Goal: Information Seeking & Learning: Learn about a topic

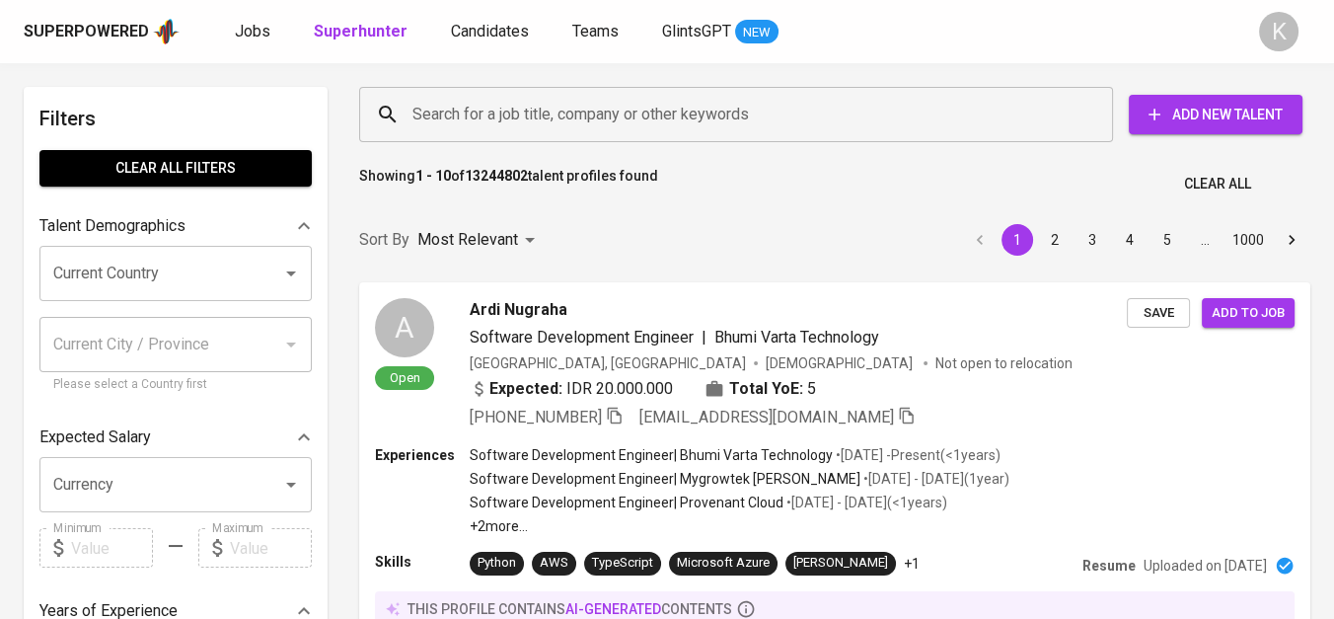
click at [543, 123] on input "Search for a job title, company or other keywords" at bounding box center [741, 115] width 667 height 38
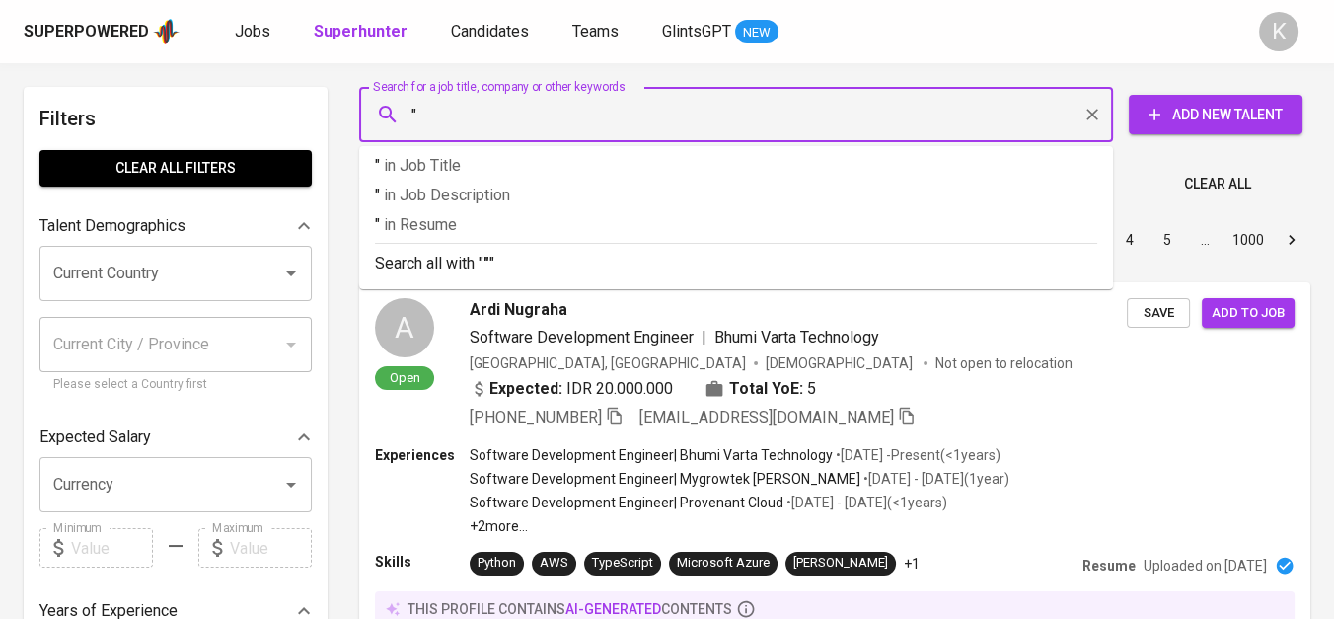
paste input "PT EIGHT WONDERS PROPERTY GROUP"
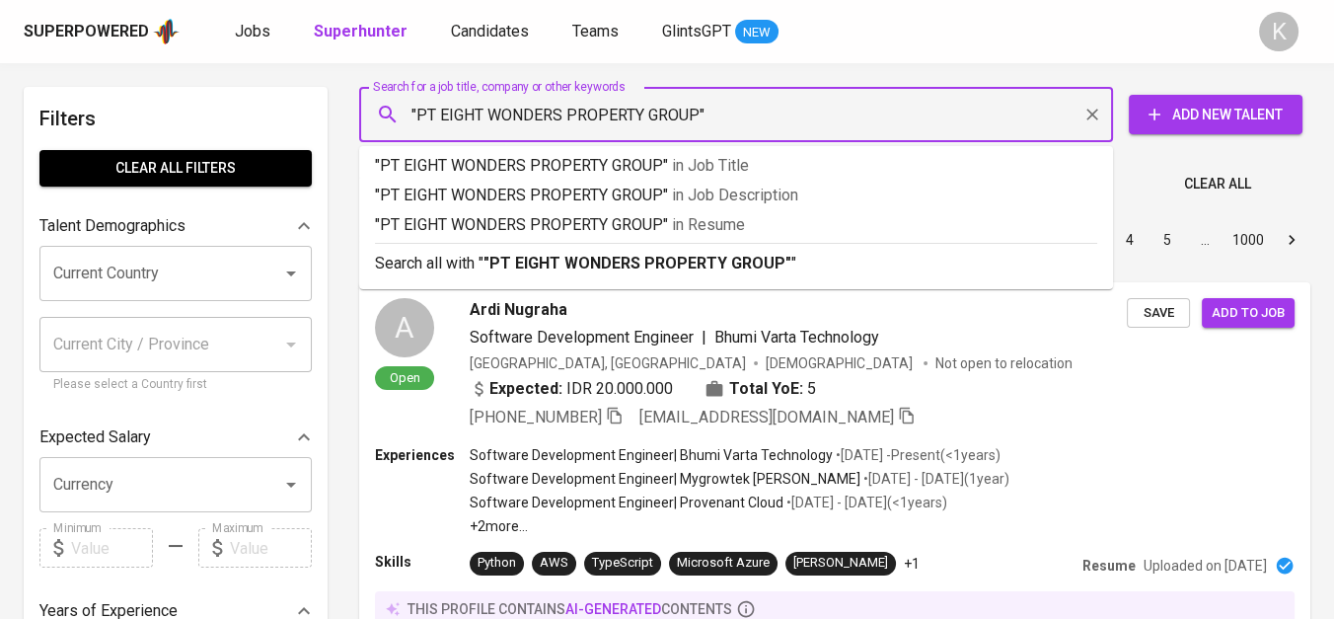
drag, startPoint x: 436, startPoint y: 118, endPoint x: 417, endPoint y: 116, distance: 19.8
click at [417, 116] on input ""PT EIGHT WONDERS PROPERTY GROUP"" at bounding box center [741, 115] width 667 height 38
type input ""EIGHT WONDERS PROPERTY GROUP""
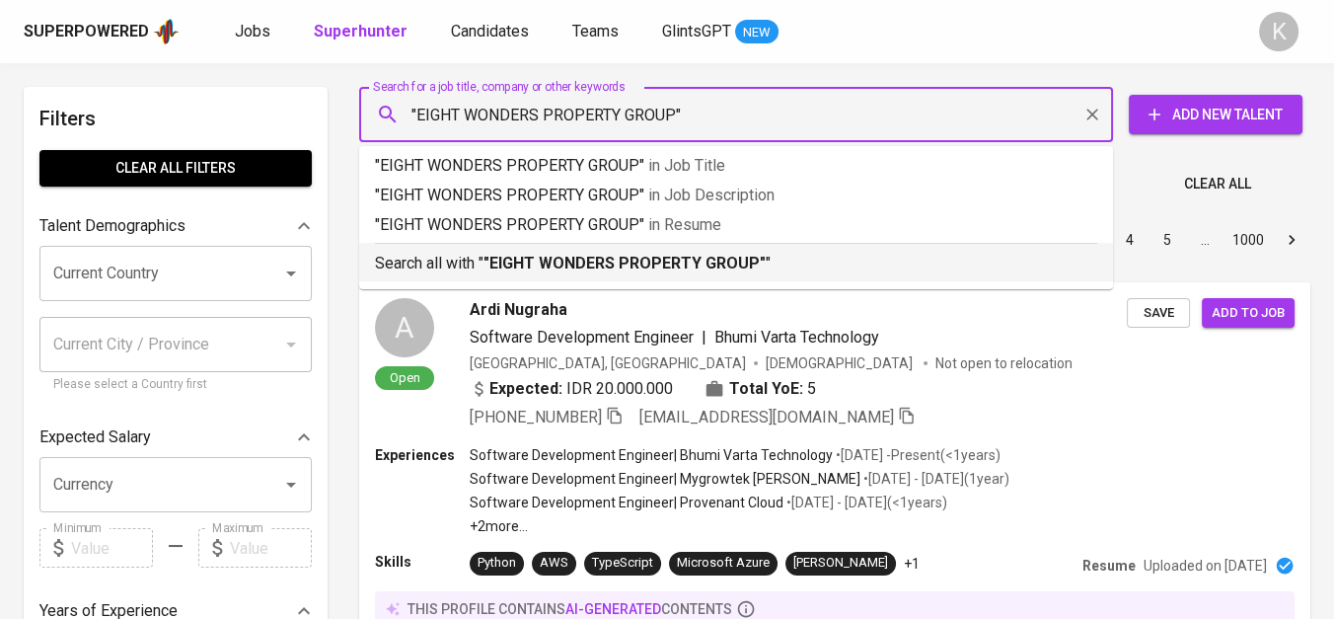
click at [641, 267] on b ""EIGHT WONDERS PROPERTY GROUP"" at bounding box center [625, 263] width 282 height 19
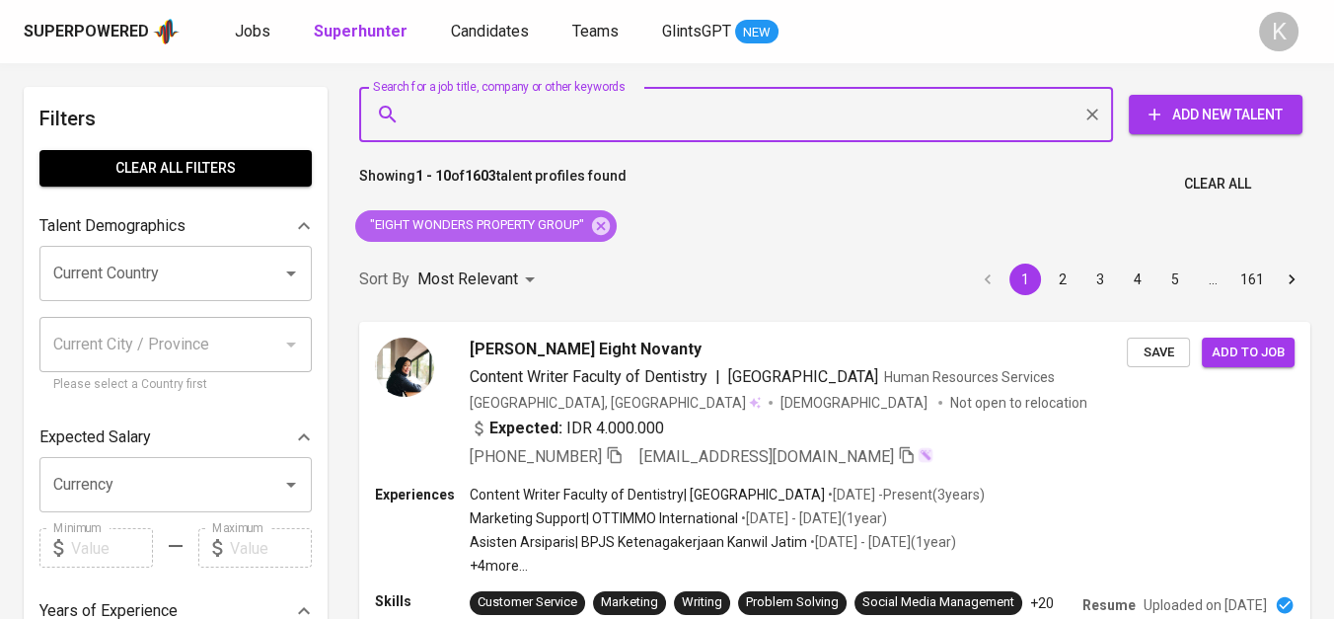
click at [609, 213] on div ""EIGHT WONDERS PROPERTY GROUP"" at bounding box center [486, 226] width 262 height 32
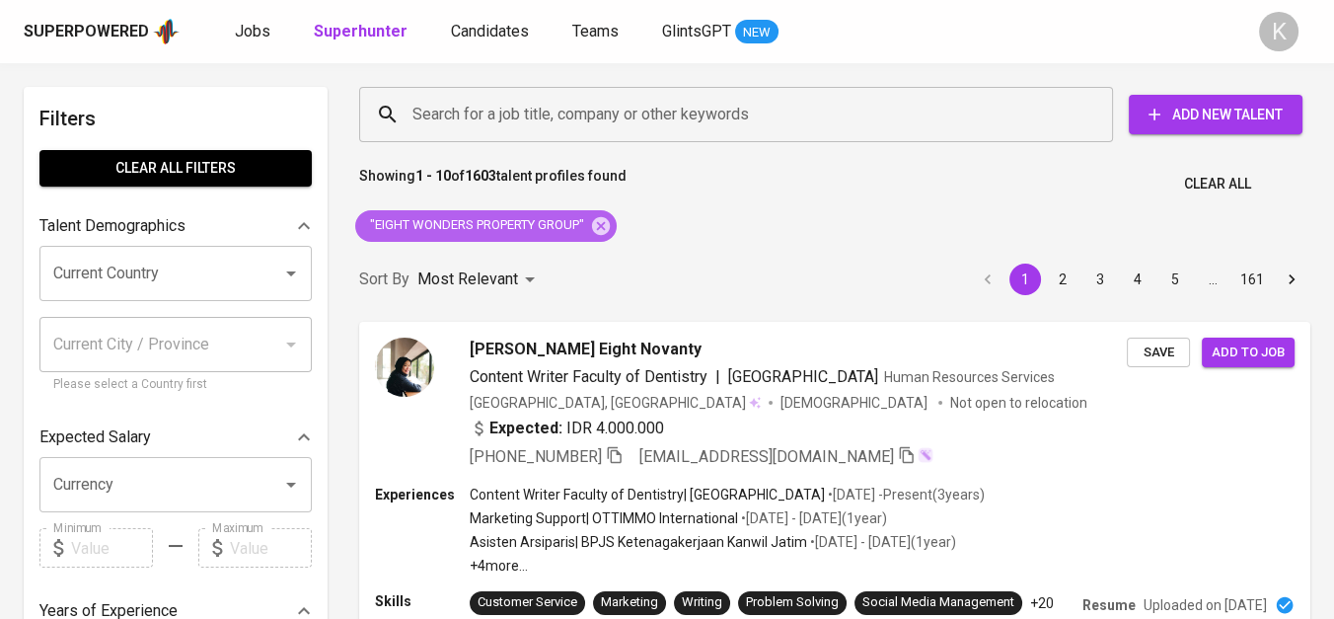
click at [617, 222] on div ""EIGHT WONDERS PROPERTY GROUP"" at bounding box center [486, 226] width 262 height 32
click at [605, 228] on icon at bounding box center [601, 225] width 18 height 18
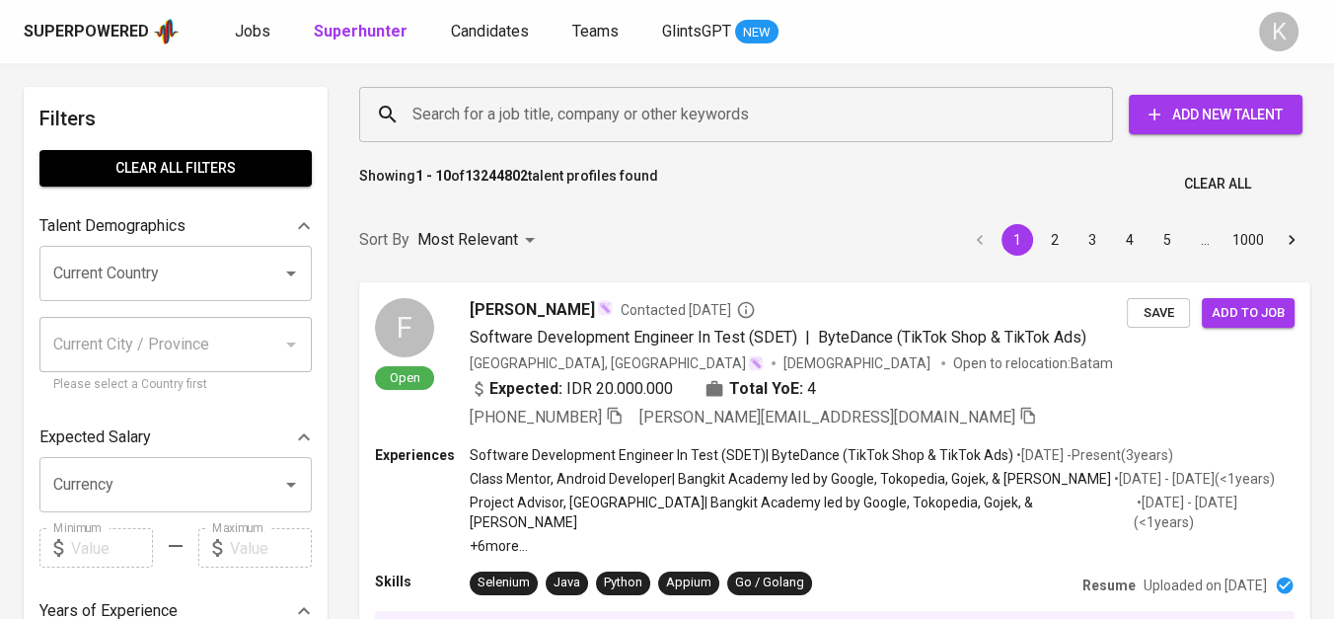
click at [527, 130] on input "Search for a job title, company or other keywords" at bounding box center [741, 115] width 667 height 38
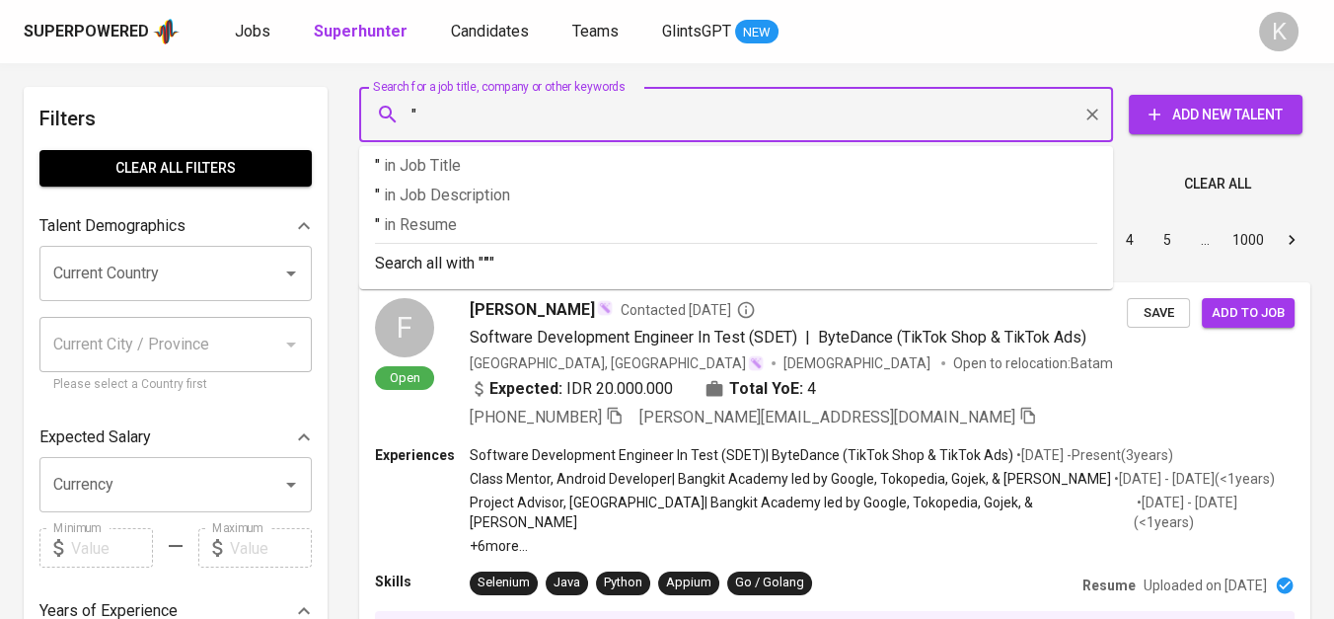
paste input "LHRP Law Office"
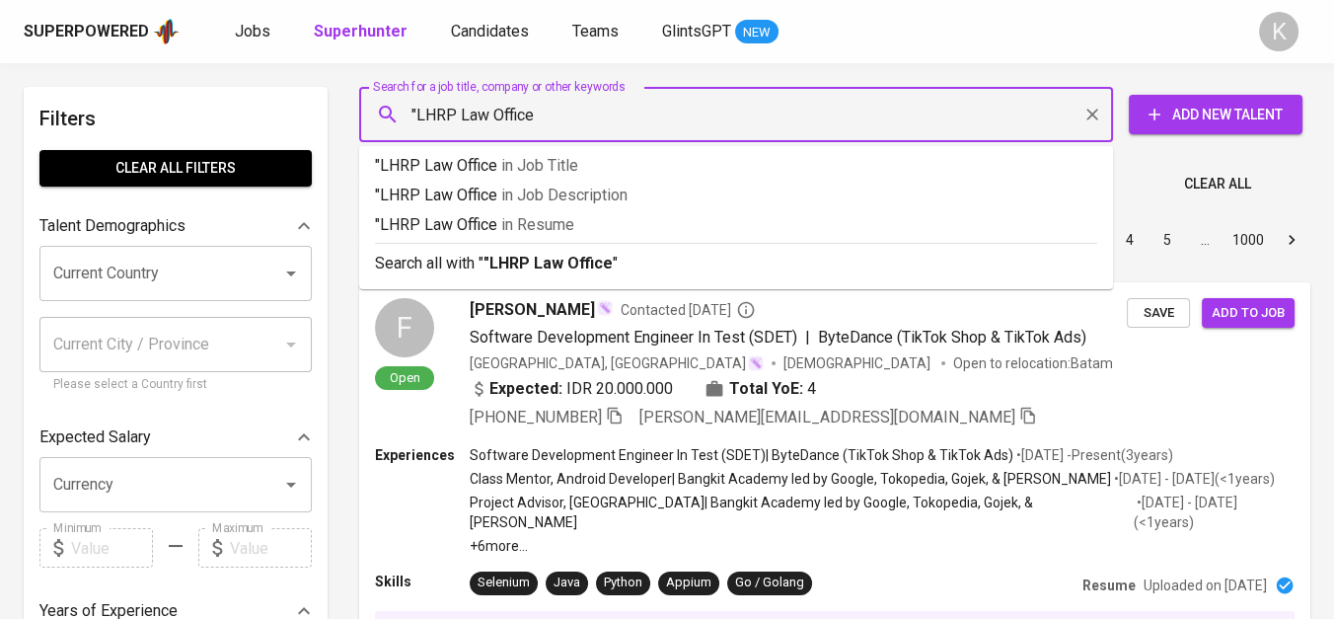
type input ""LHRP Law Office""
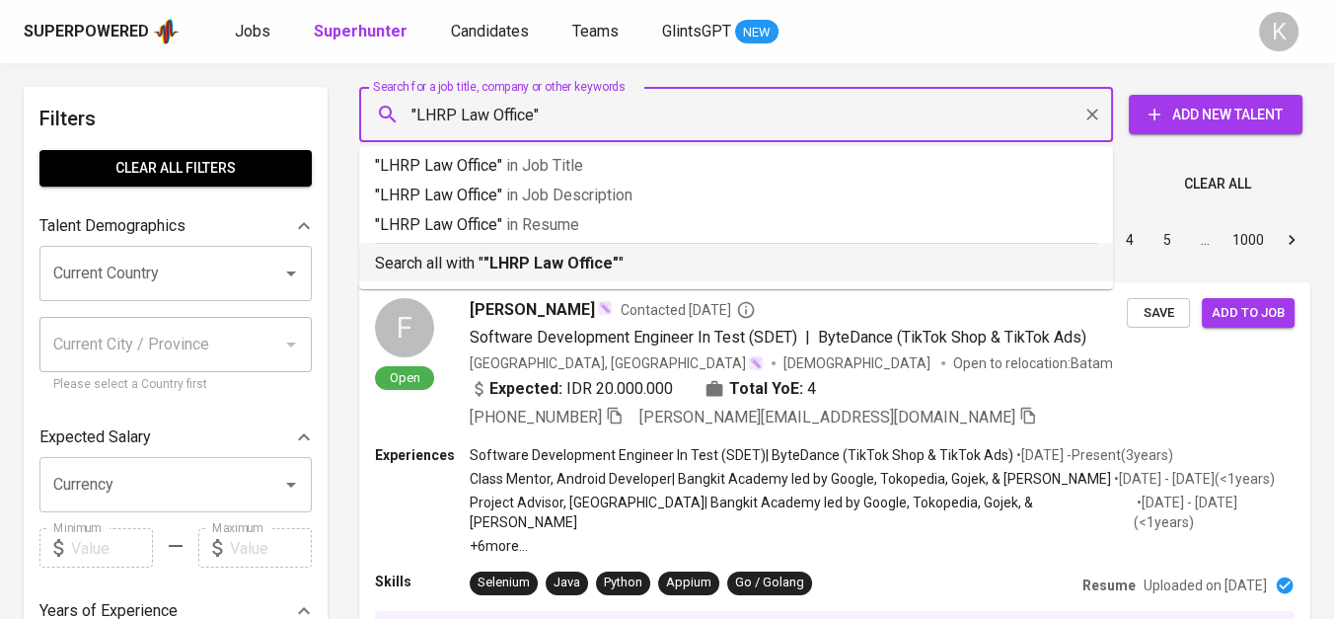
click at [580, 247] on div "Search all with " "LHRP Law Office" "" at bounding box center [736, 259] width 723 height 33
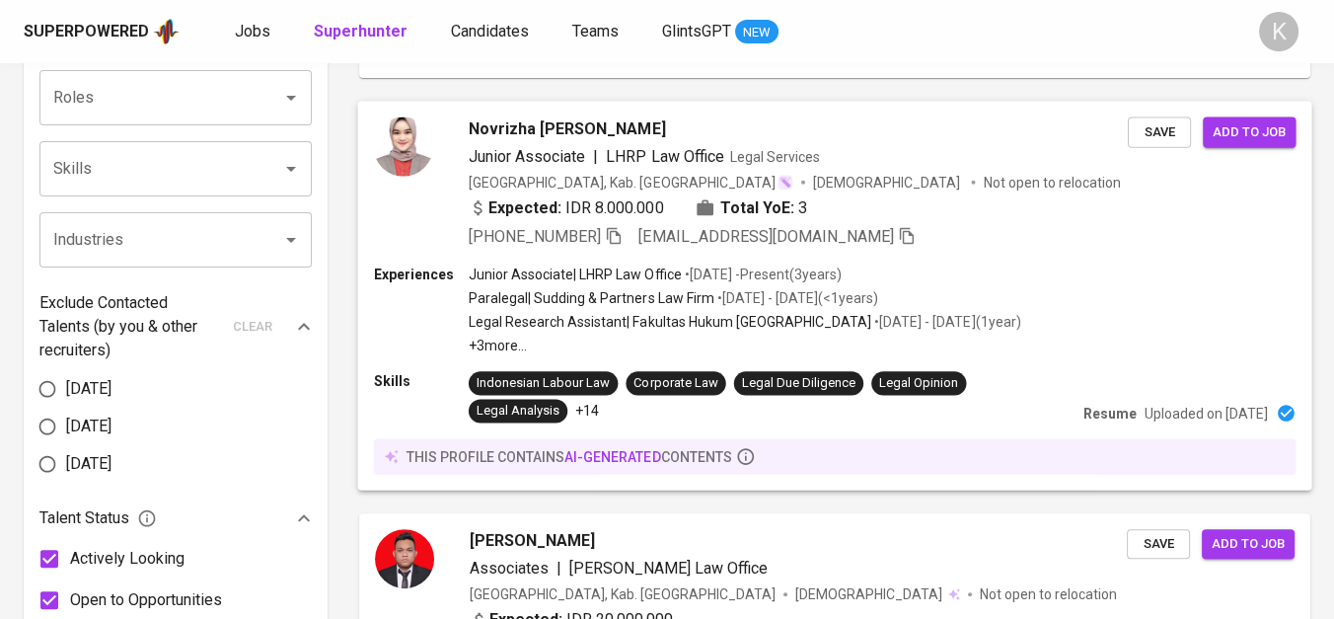
scroll to position [657, 0]
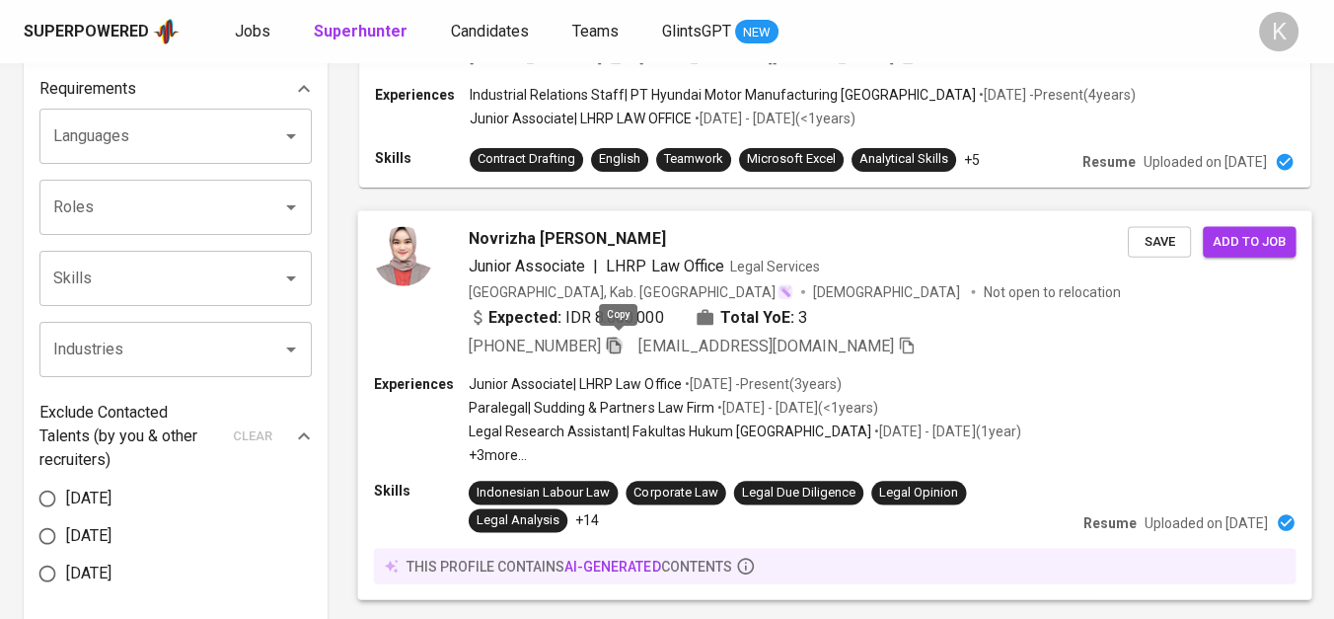
click at [612, 343] on icon "button" at bounding box center [614, 345] width 14 height 17
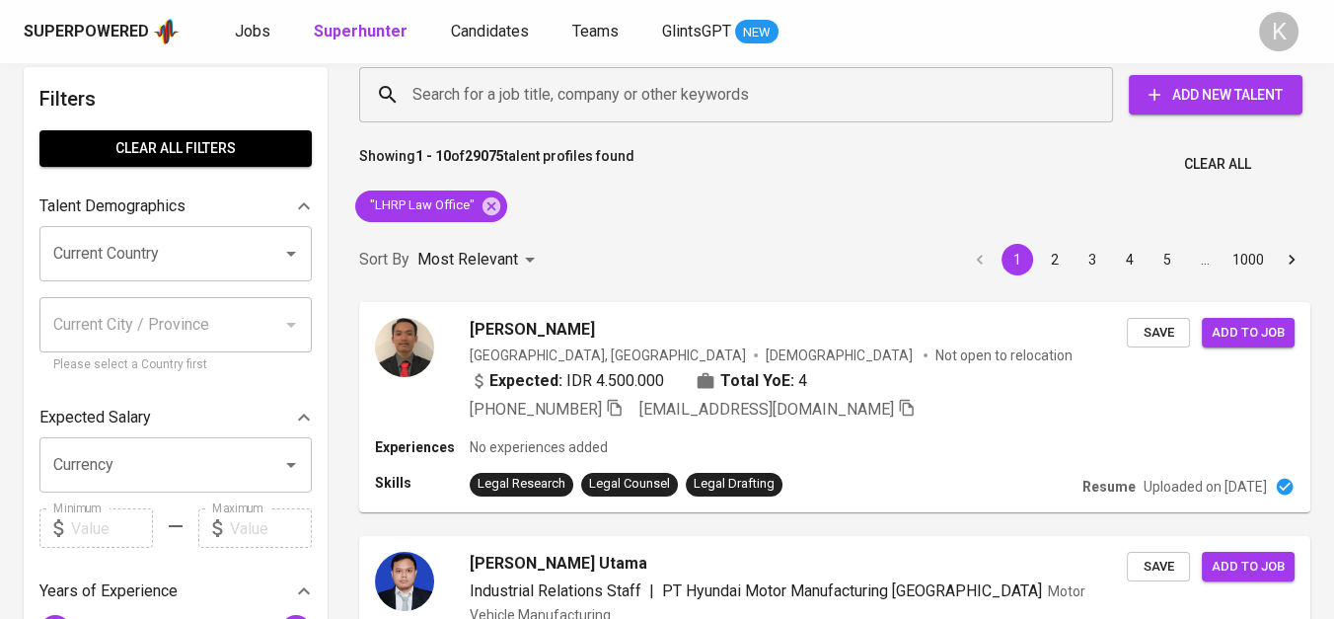
scroll to position [0, 0]
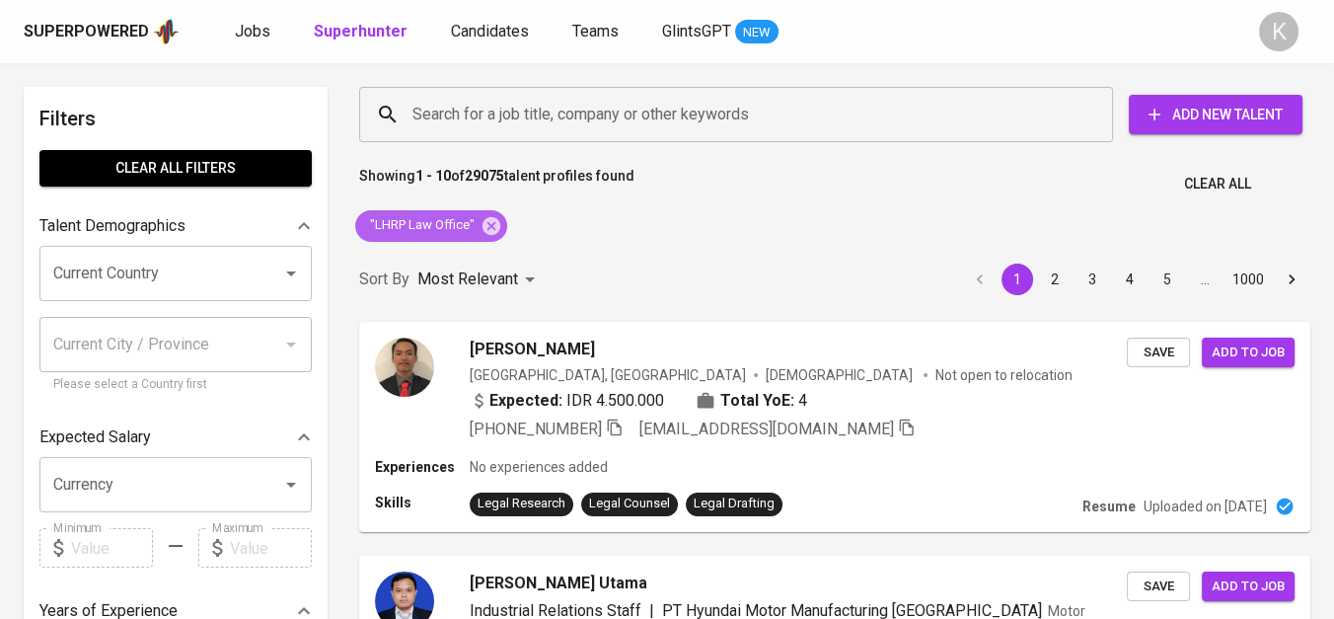
drag, startPoint x: 483, startPoint y: 220, endPoint x: 387, endPoint y: 0, distance: 240.0
click at [483, 220] on icon at bounding box center [492, 225] width 18 height 18
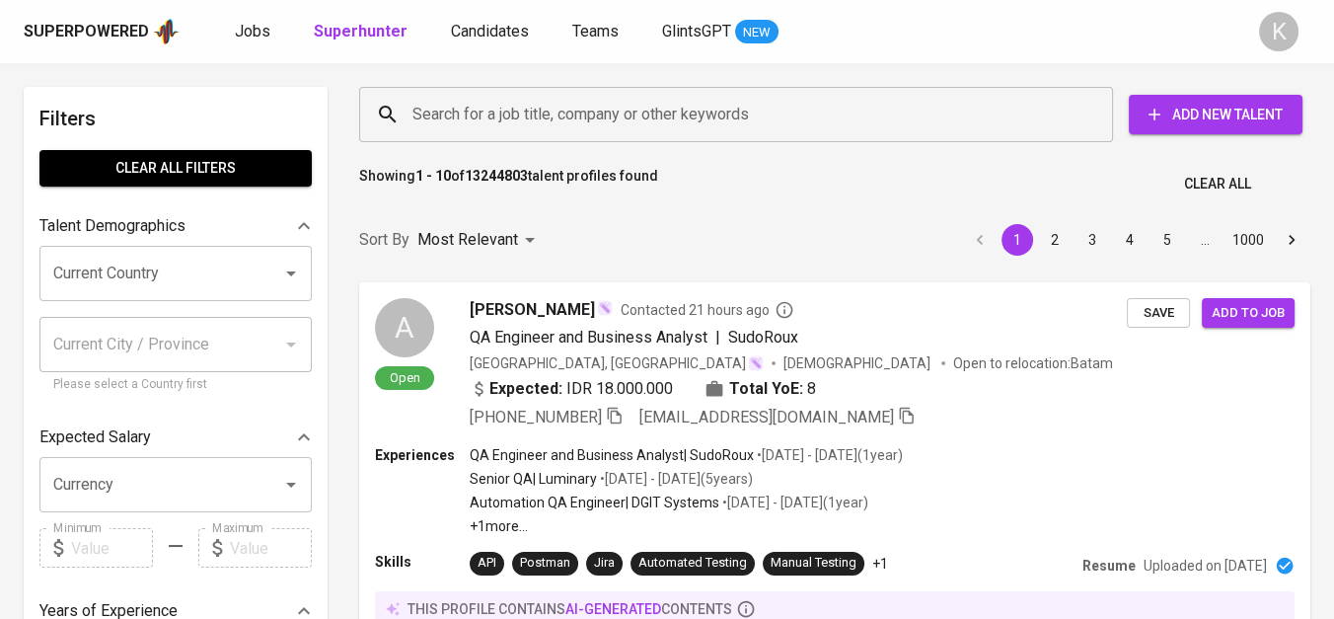
click at [535, 118] on input "Search for a job title, company or other keywords" at bounding box center [741, 115] width 667 height 38
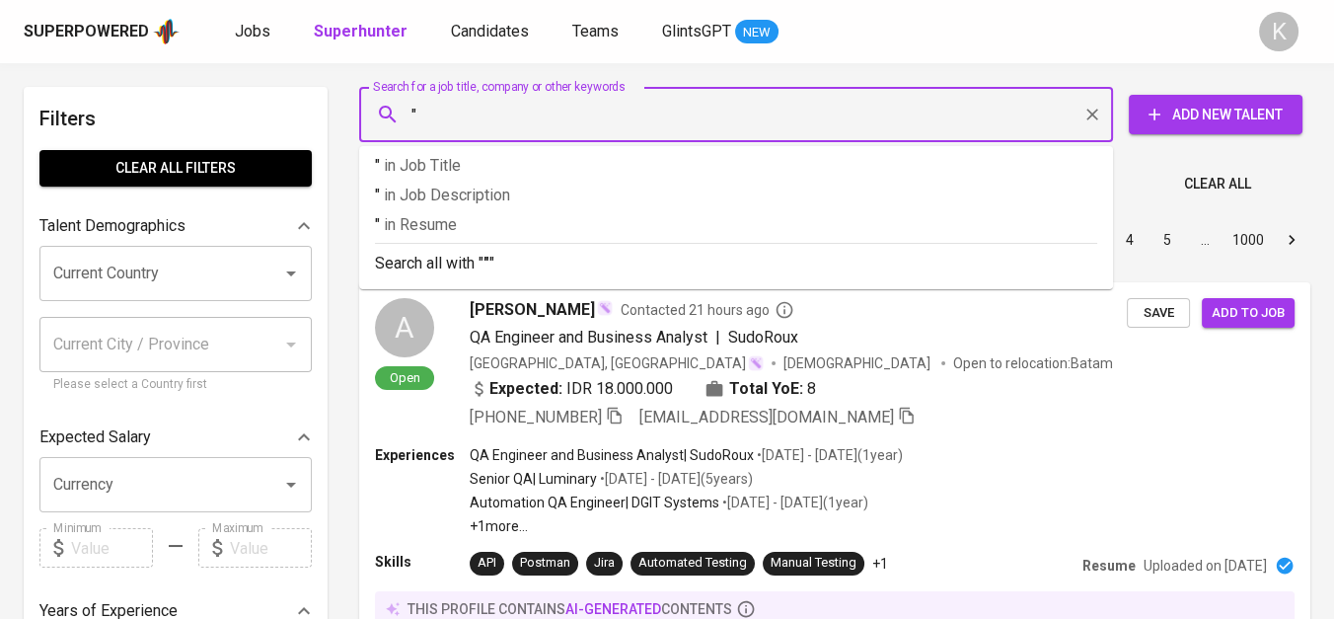
paste input "Hou-Tech [GEOGRAPHIC_DATA]"
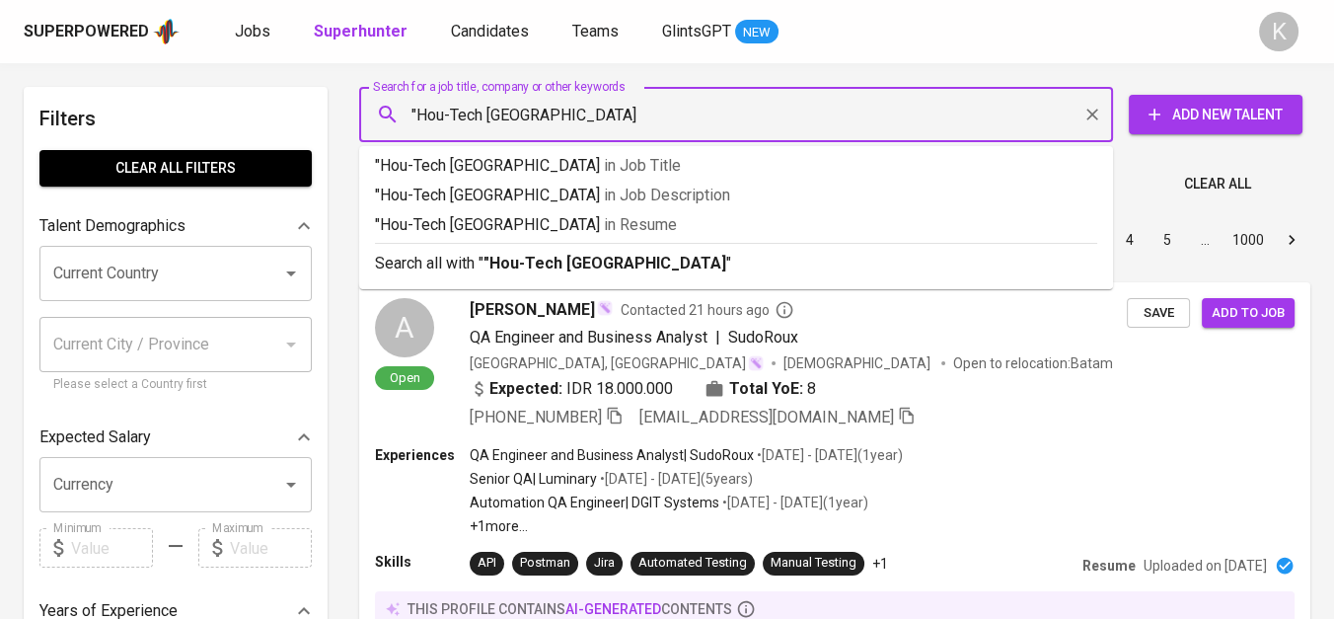
type input ""Hou-Tech [GEOGRAPHIC_DATA]""
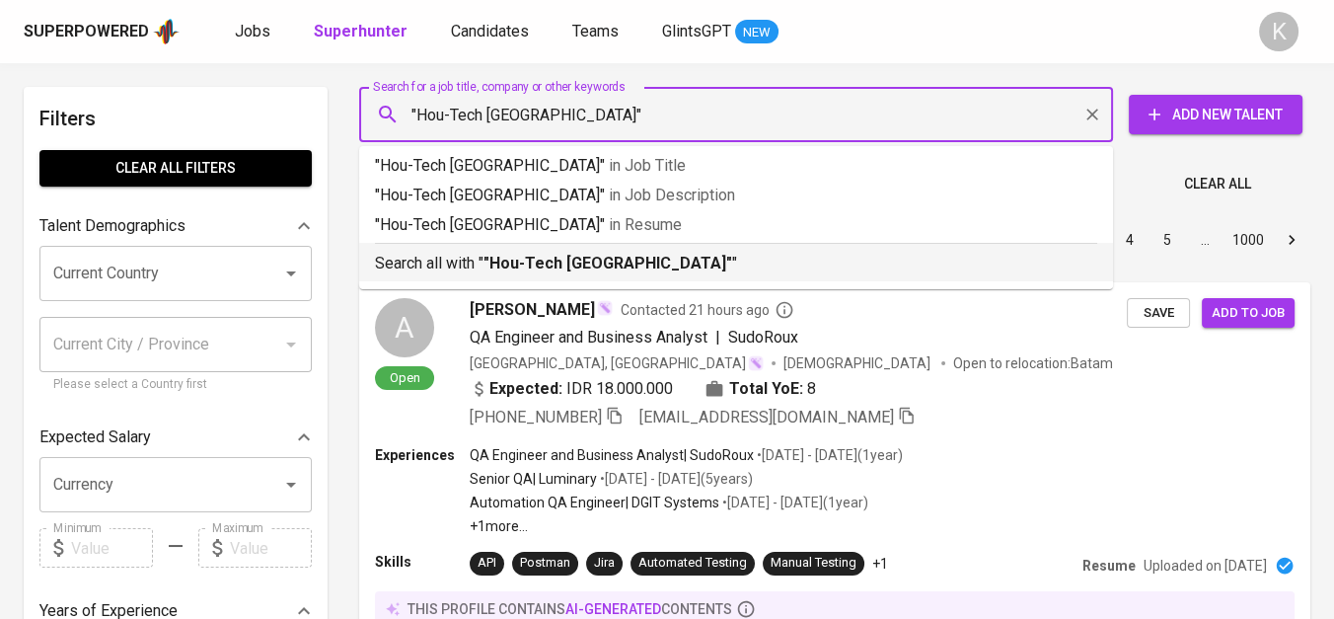
click at [593, 248] on div "Search all with " "Hou-Tech Indonesia" "" at bounding box center [736, 259] width 723 height 33
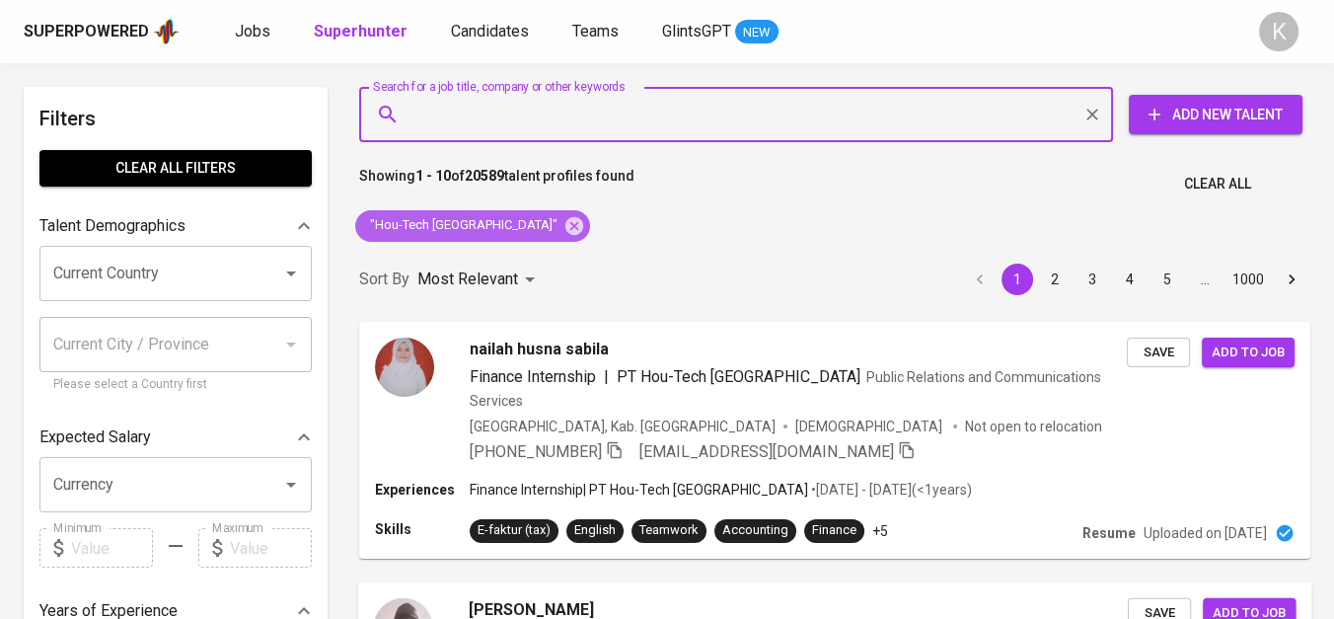
drag, startPoint x: 501, startPoint y: 222, endPoint x: 803, endPoint y: 617, distance: 497.1
click at [566, 222] on icon at bounding box center [575, 225] width 18 height 18
